Goal: Task Accomplishment & Management: Manage account settings

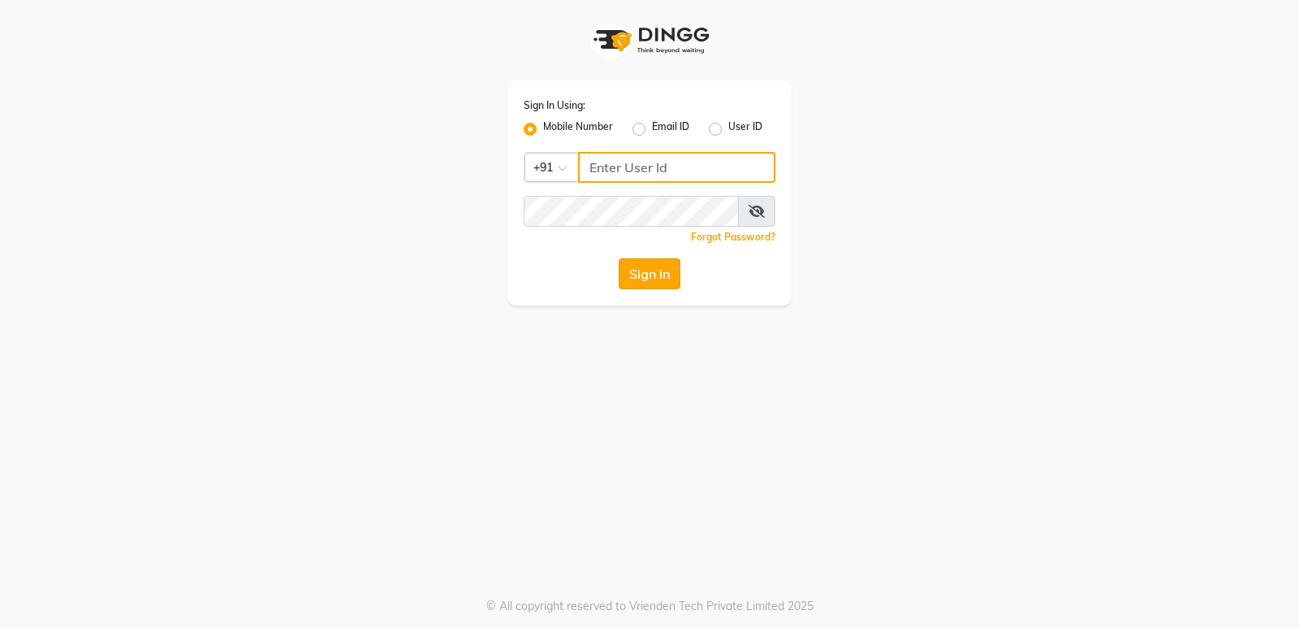
type input "9854547373"
click at [643, 286] on button "Sign In" at bounding box center [650, 273] width 62 height 31
